Goal: Navigation & Orientation: Find specific page/section

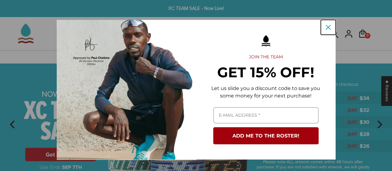
click at [326, 26] on icon "close icon" at bounding box center [328, 27] width 5 height 5
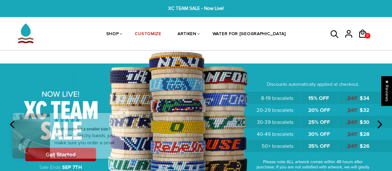
click at [123, 113] on span "Close popup widget" at bounding box center [123, 112] width 9 height 9
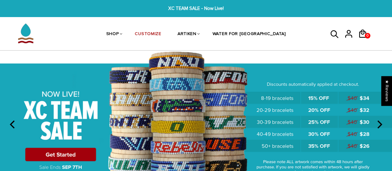
click at [191, 106] on img at bounding box center [196, 124] width 392 height 146
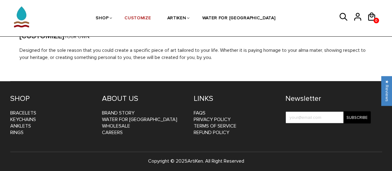
scroll to position [670, 0]
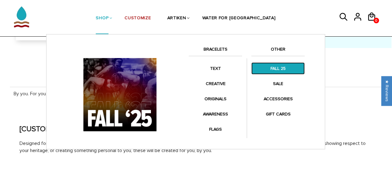
click at [278, 68] on link "FALL 25" at bounding box center [277, 68] width 53 height 12
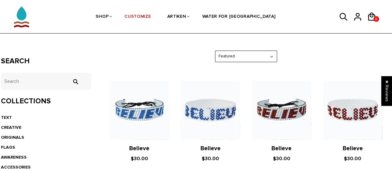
scroll to position [122, 0]
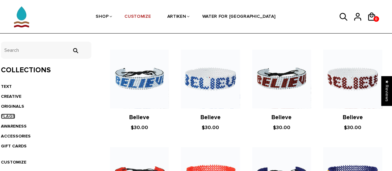
click at [10, 115] on link "FLAGS" at bounding box center [8, 115] width 14 height 5
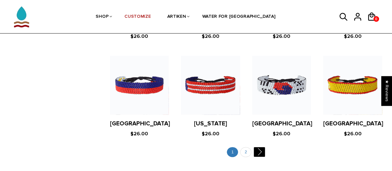
scroll to position [1270, 0]
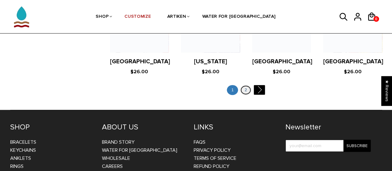
click at [243, 85] on link "2" at bounding box center [245, 90] width 11 height 10
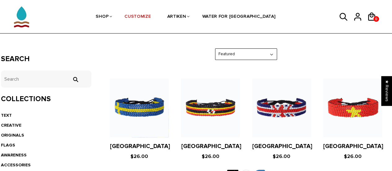
scroll to position [31, 0]
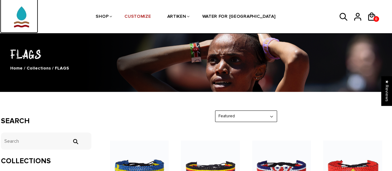
click at [22, 18] on img at bounding box center [21, 13] width 31 height 39
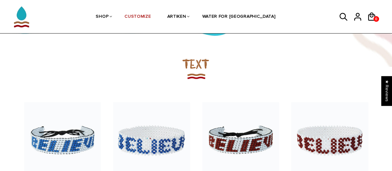
scroll to position [149, 0]
